Goal: Navigation & Orientation: Find specific page/section

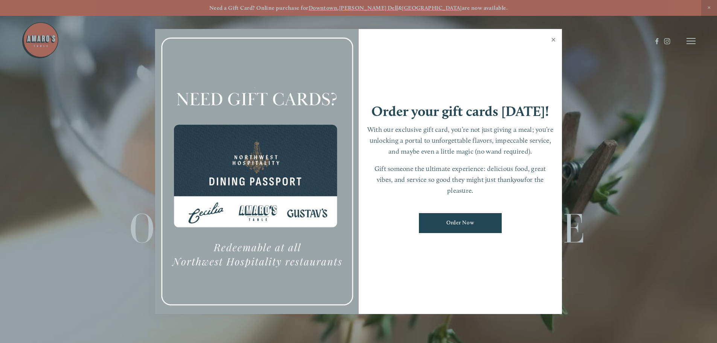
click at [551, 38] on link "Close" at bounding box center [553, 40] width 15 height 21
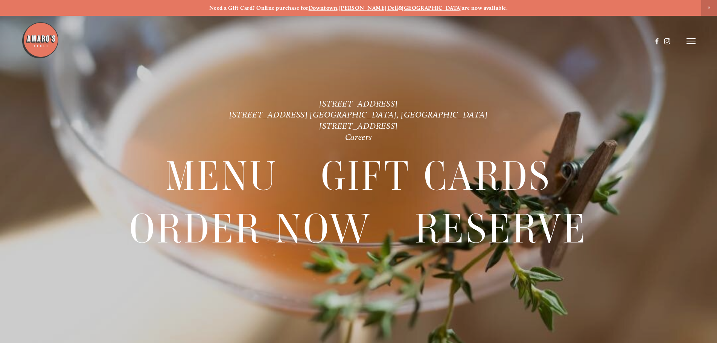
click at [690, 39] on icon at bounding box center [690, 41] width 9 height 7
click at [539, 42] on div "Menu" at bounding box center [535, 41] width 21 height 6
click at [534, 42] on span "Menu" at bounding box center [532, 40] width 15 height 7
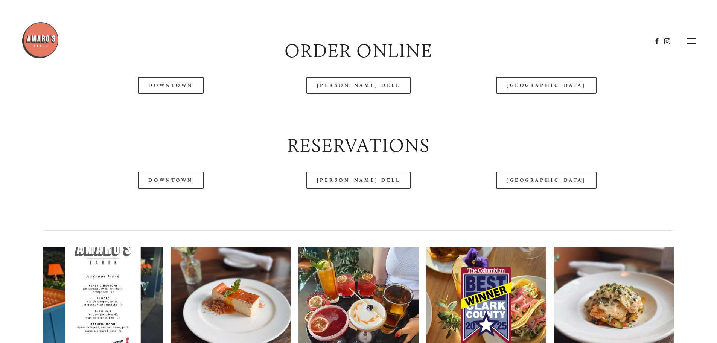
scroll to position [715, 0]
